Goal: Information Seeking & Learning: Learn about a topic

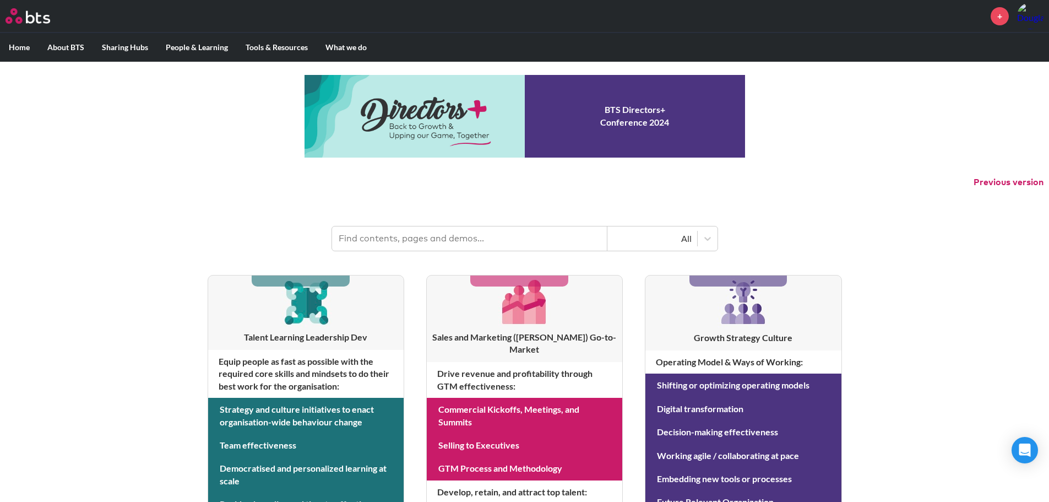
click at [280, 339] on h3 "Talent Learning Leadership Dev" at bounding box center [305, 337] width 195 height 12
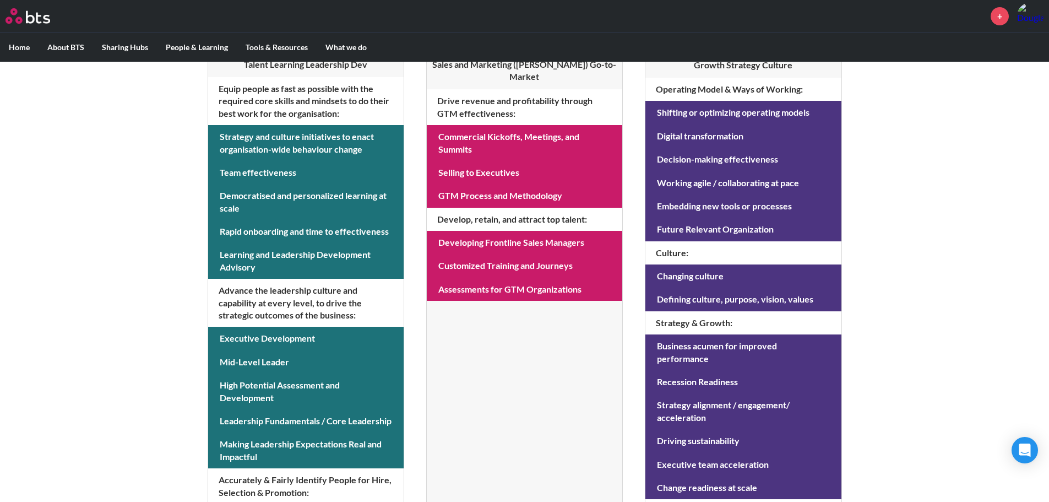
scroll to position [221, 0]
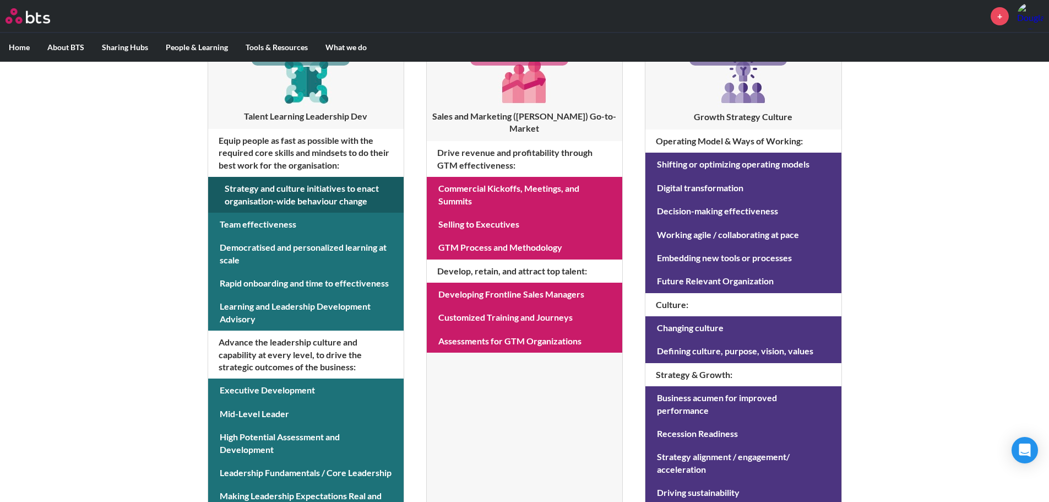
click at [256, 202] on link at bounding box center [305, 195] width 195 height 36
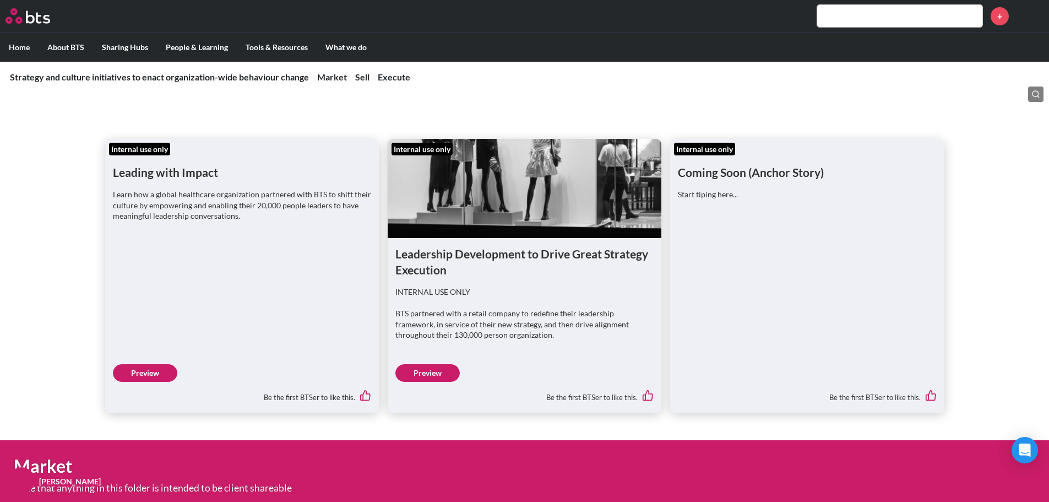
scroll to position [165, 0]
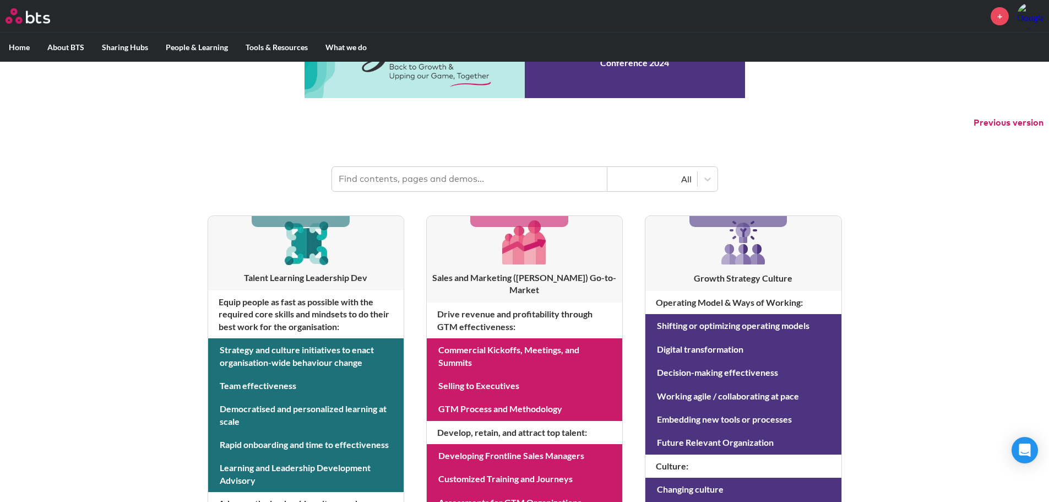
scroll to position [56, 0]
